Goal: Find specific page/section: Find specific page/section

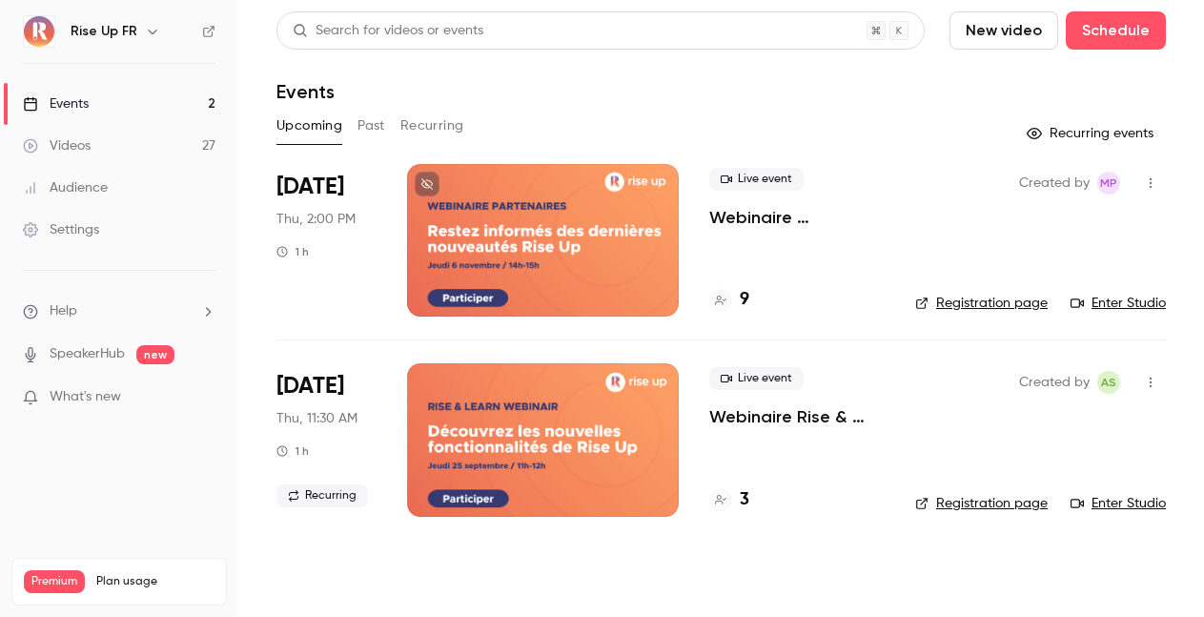
click at [145, 33] on icon "button" at bounding box center [152, 31] width 15 height 15
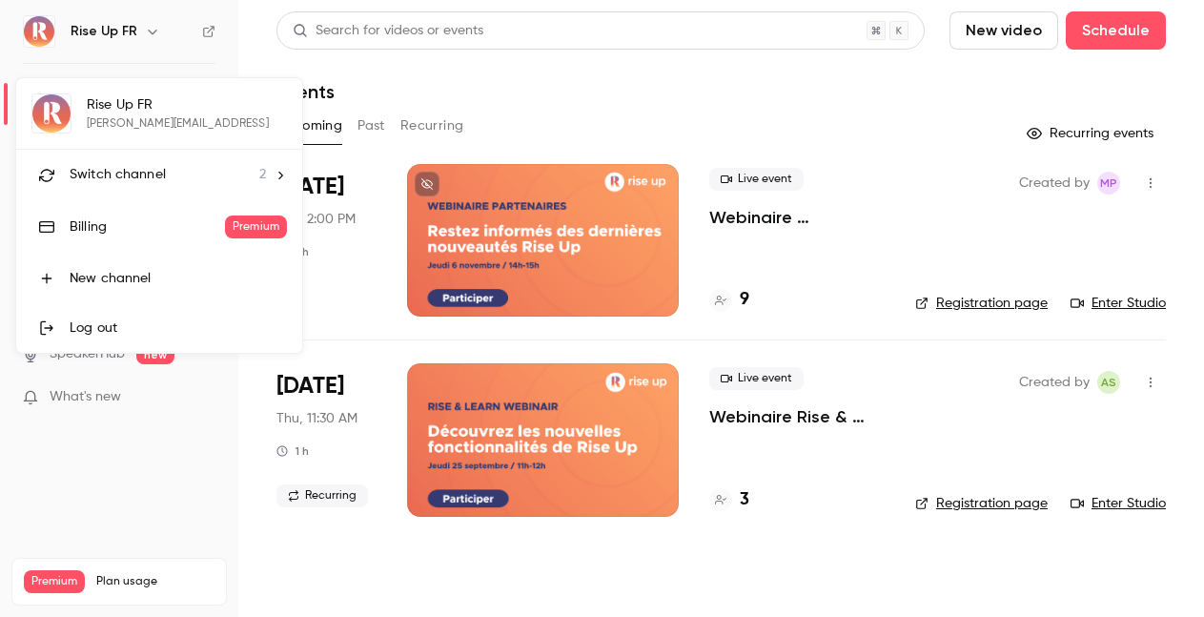
click at [136, 173] on span "Switch channel" at bounding box center [118, 175] width 96 height 20
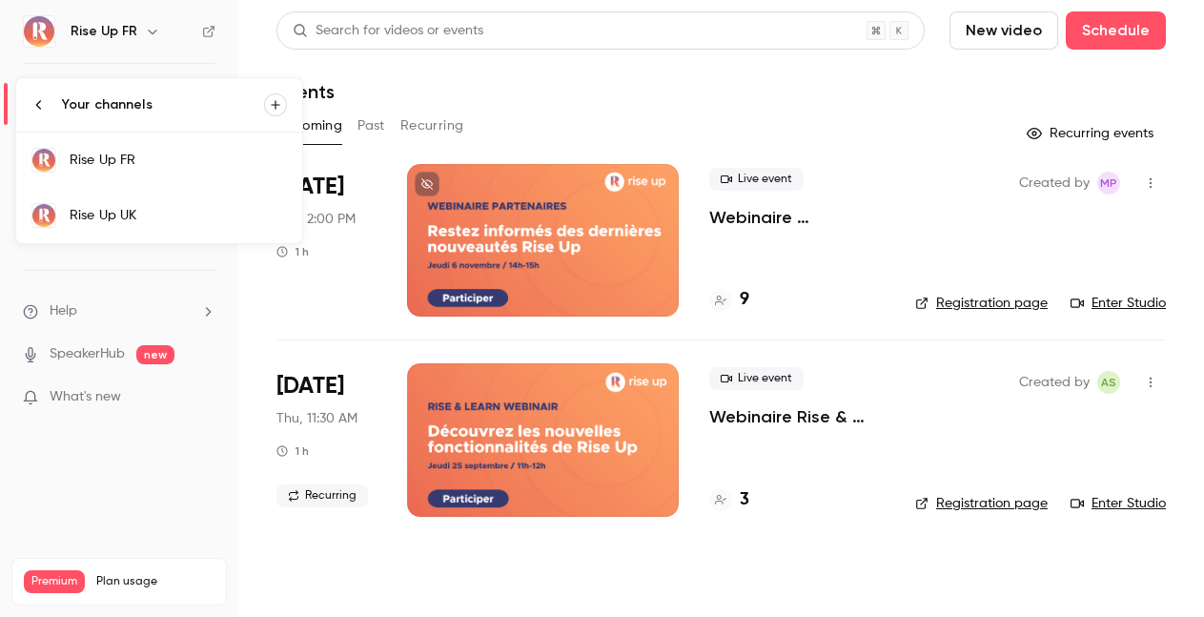
click at [154, 222] on div "Rise Up UK" at bounding box center [178, 215] width 217 height 19
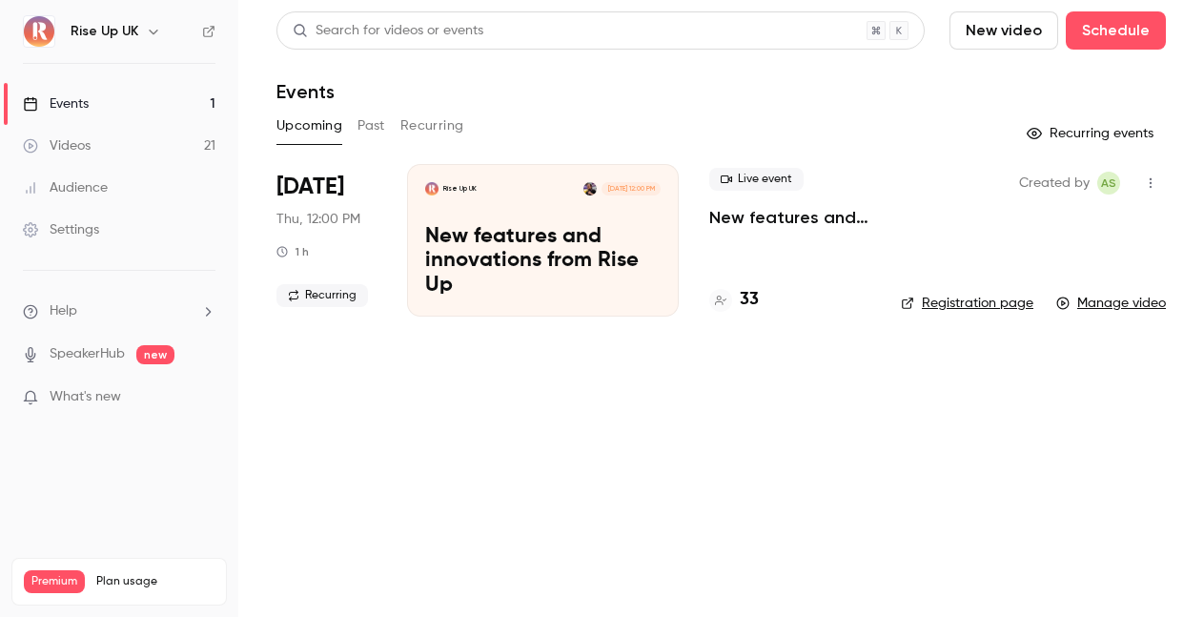
click at [745, 304] on h4 "33" at bounding box center [749, 300] width 19 height 26
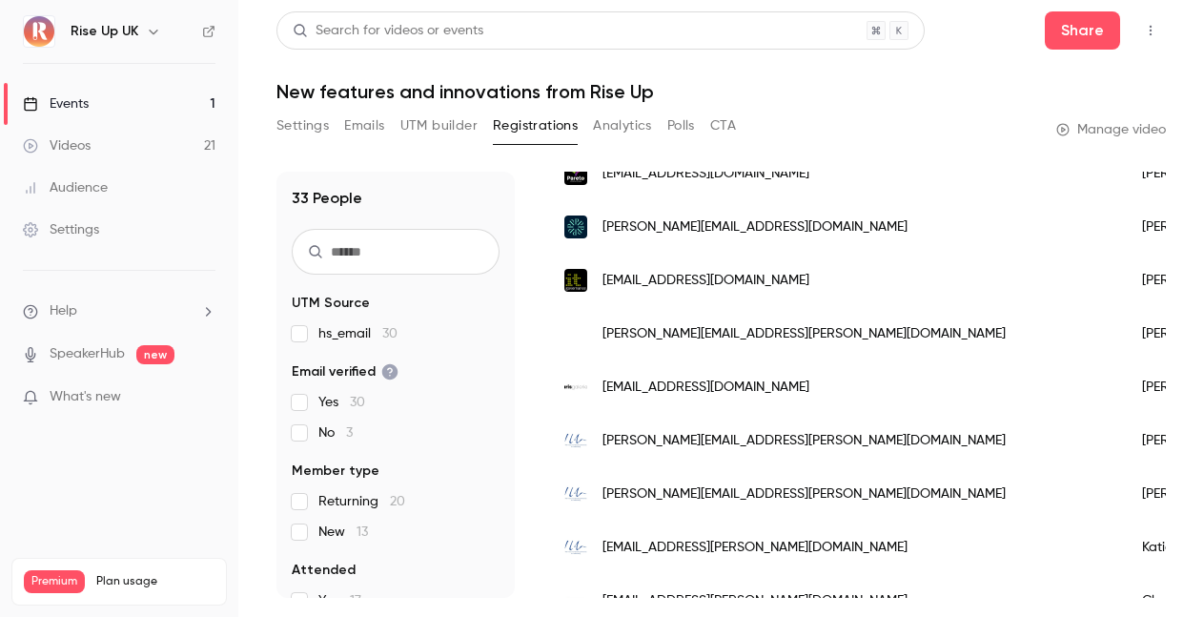
scroll to position [1115, 0]
drag, startPoint x: 793, startPoint y: 331, endPoint x: 598, endPoint y: 328, distance: 195.4
click at [598, 328] on div "[PERSON_NAME][EMAIL_ADDRESS][PERSON_NAME][DOMAIN_NAME]" at bounding box center [834, 332] width 578 height 53
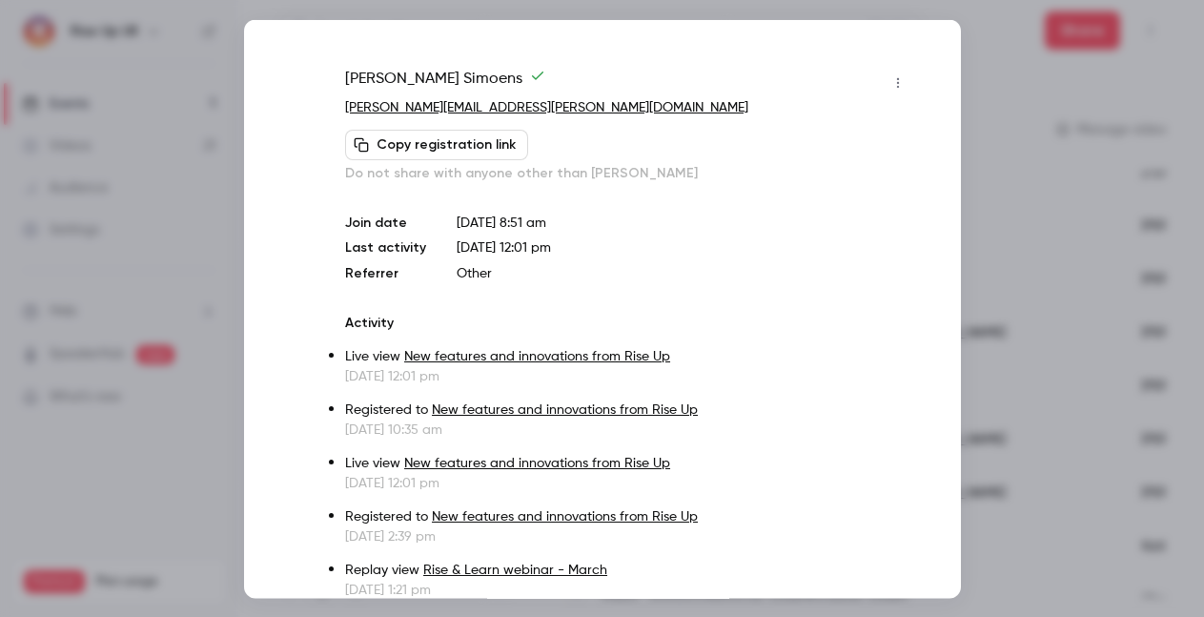
copy span "[PERSON_NAME][EMAIL_ADDRESS][PERSON_NAME][DOMAIN_NAME]"
click at [1019, 51] on div at bounding box center [602, 308] width 1204 height 617
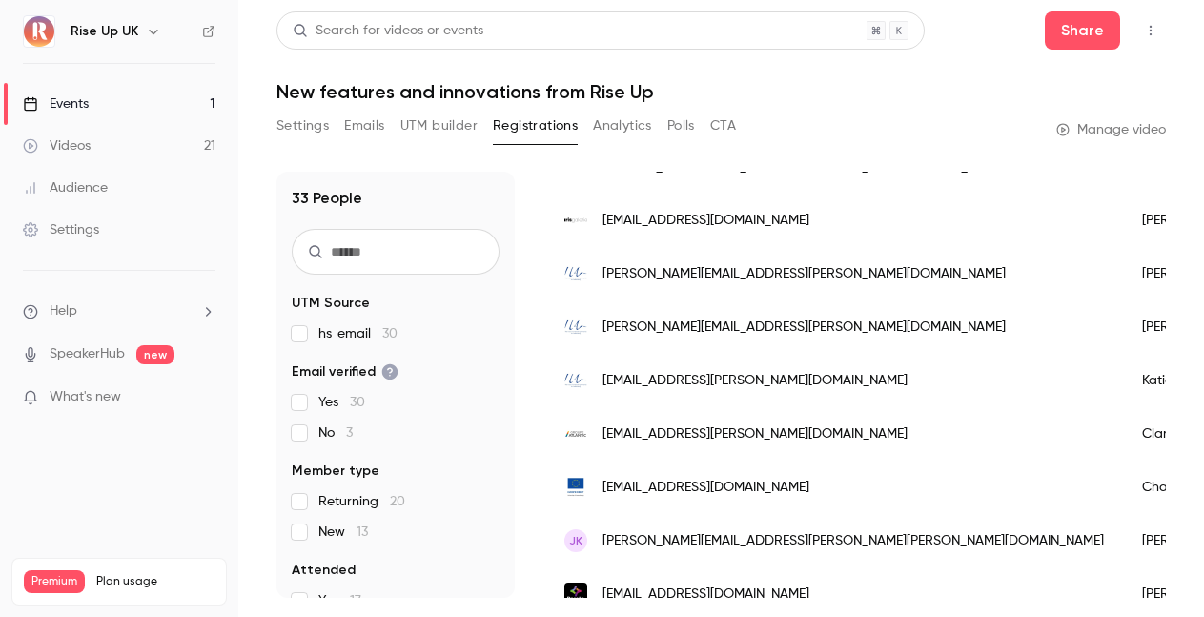
scroll to position [1282, 0]
